Goal: Transaction & Acquisition: Register for event/course

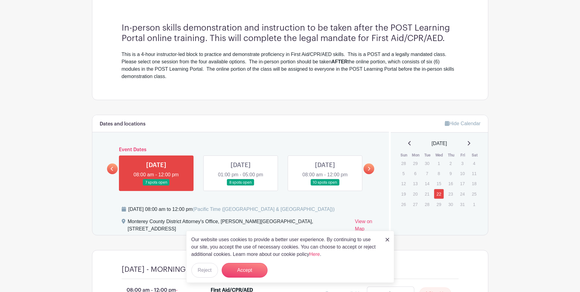
scroll to position [214, 0]
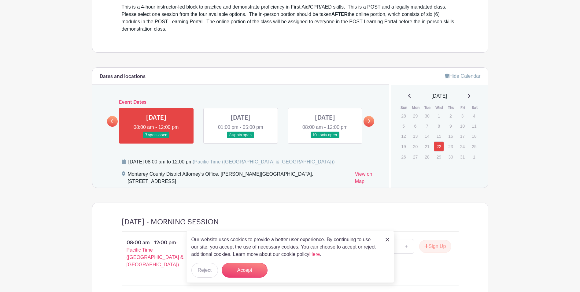
click at [387, 241] on link at bounding box center [388, 239] width 4 height 7
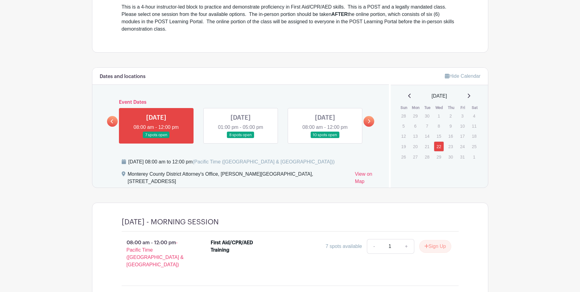
click at [241, 138] on link at bounding box center [241, 138] width 0 height 0
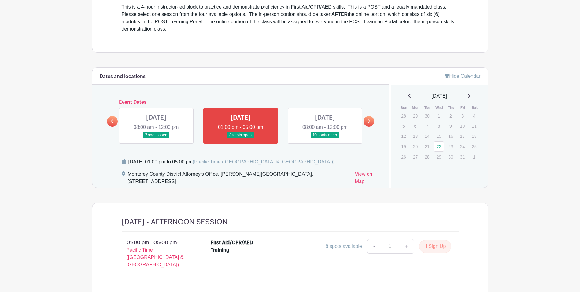
click at [241, 138] on link at bounding box center [241, 138] width 0 height 0
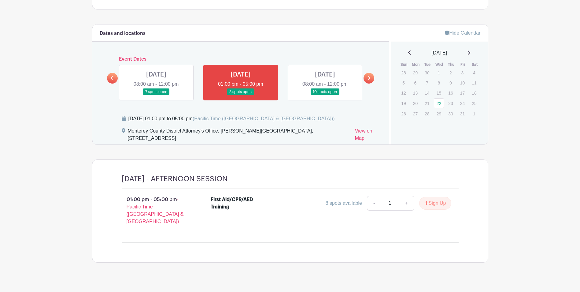
scroll to position [259, 0]
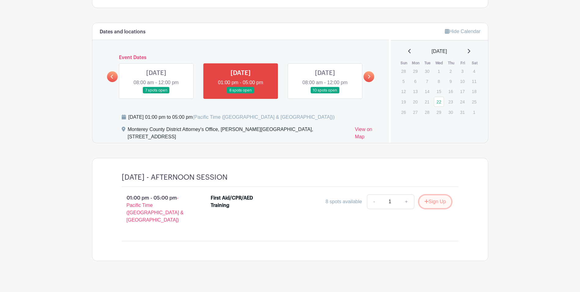
drag, startPoint x: 431, startPoint y: 204, endPoint x: 380, endPoint y: 229, distance: 56.9
click at [380, 229] on div "01:00 pm - 05:00 pm - Pacific Time ([GEOGRAPHIC_DATA] & [GEOGRAPHIC_DATA]) Firs…" at bounding box center [290, 214] width 366 height 54
click at [427, 200] on button "Sign Up" at bounding box center [435, 201] width 32 height 13
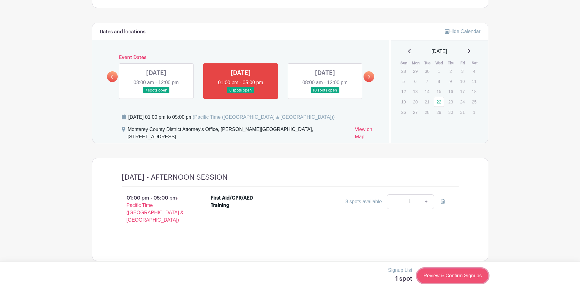
click at [455, 277] on link "Review & Confirm Signups" at bounding box center [452, 275] width 71 height 15
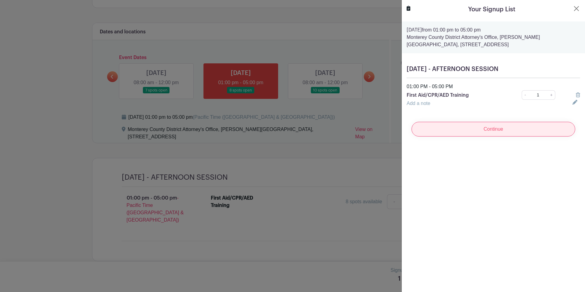
click at [491, 126] on input "Continue" at bounding box center [493, 129] width 164 height 15
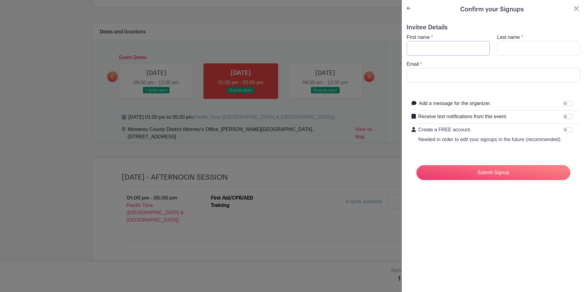
click at [452, 49] on input "First name" at bounding box center [447, 48] width 83 height 15
type input "[PERSON_NAME]"
type input "[EMAIL_ADDRESS][DOMAIN_NAME]"
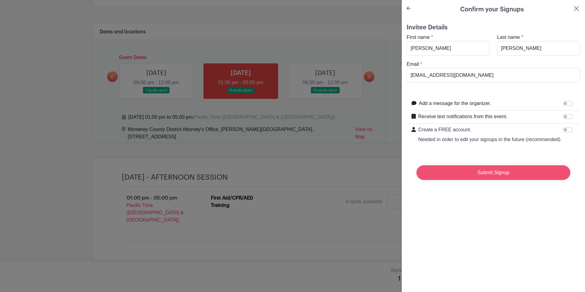
click at [489, 180] on input "Submit Signup" at bounding box center [493, 172] width 154 height 15
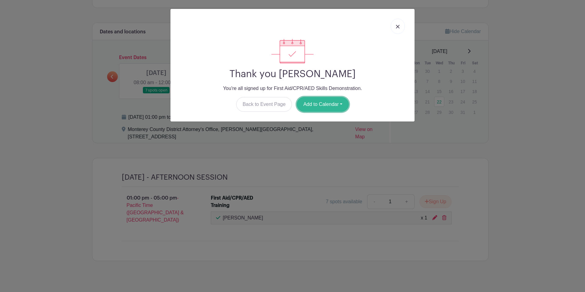
click at [314, 106] on button "Add to Calendar" at bounding box center [323, 104] width 52 height 15
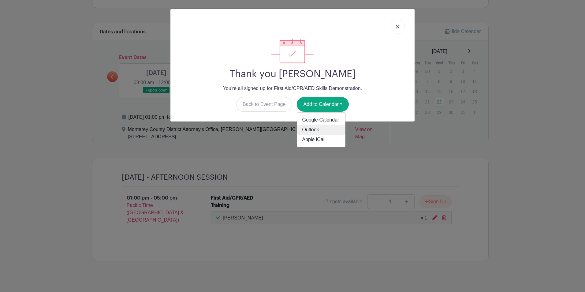
click at [316, 131] on link "Outlook" at bounding box center [321, 130] width 48 height 10
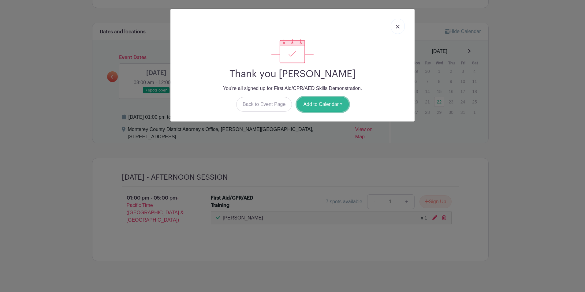
click at [321, 105] on button "Add to Calendar" at bounding box center [323, 104] width 52 height 15
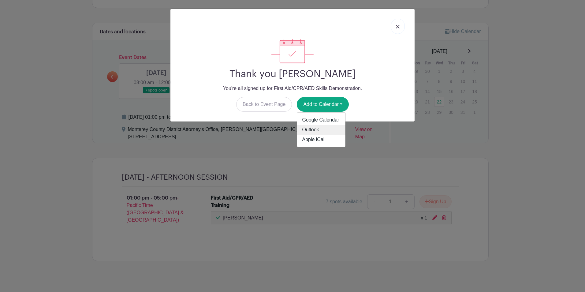
click at [318, 130] on link "Outlook" at bounding box center [321, 130] width 48 height 10
click at [399, 28] on img at bounding box center [398, 27] width 4 height 4
